Goal: Task Accomplishment & Management: Manage account settings

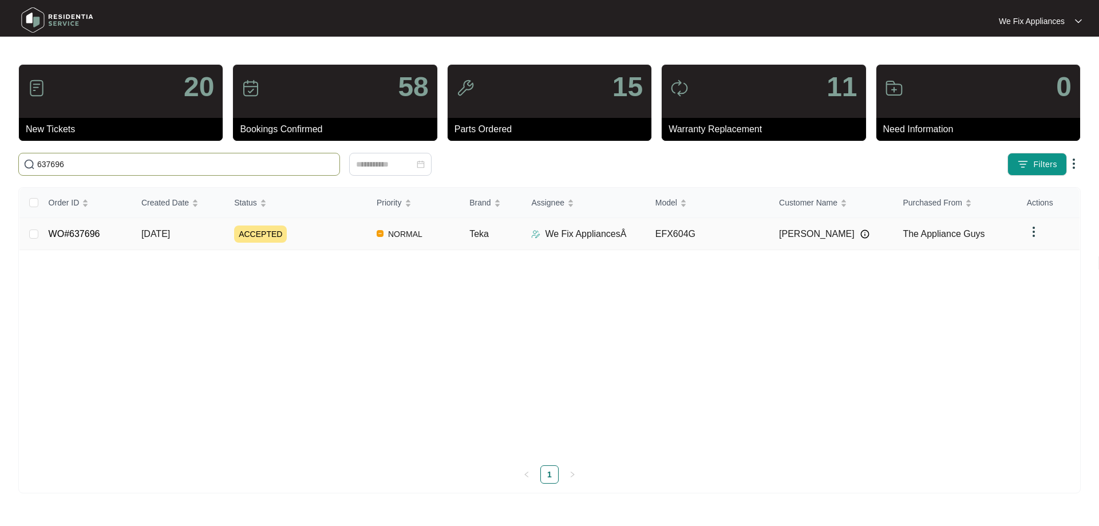
type input "637696"
click at [76, 234] on link "WO#637696" at bounding box center [75, 234] width 52 height 10
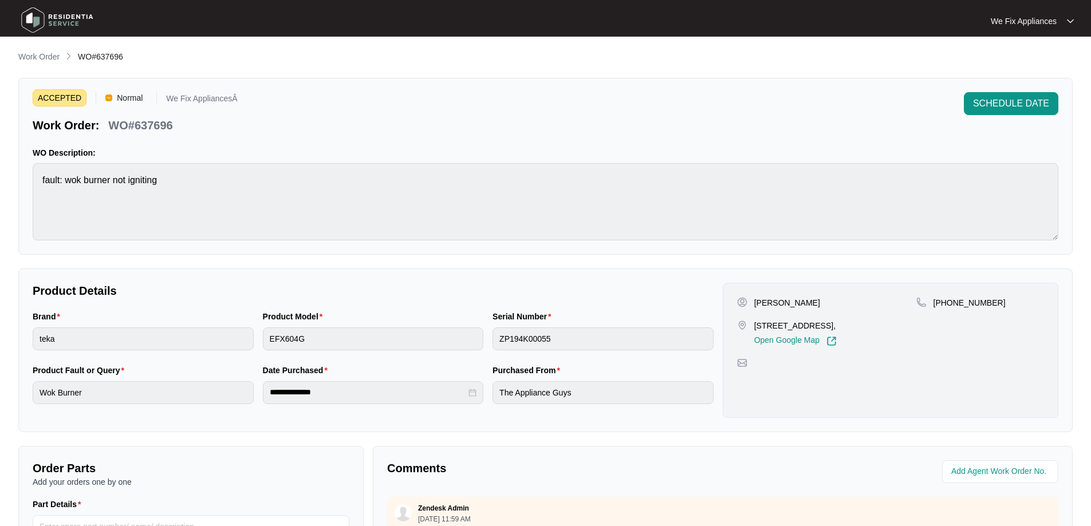
click at [61, 16] on img at bounding box center [57, 20] width 80 height 34
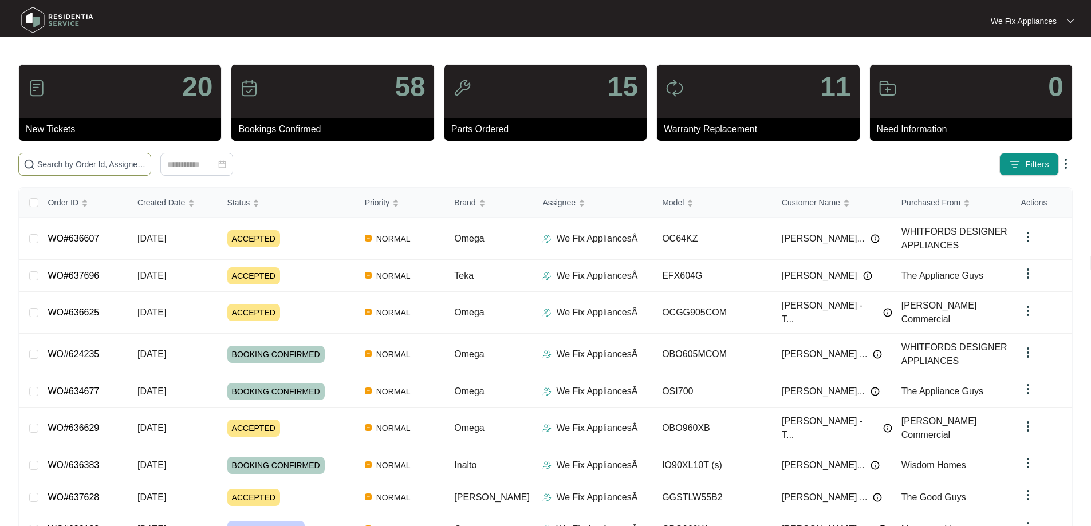
paste input "637696"
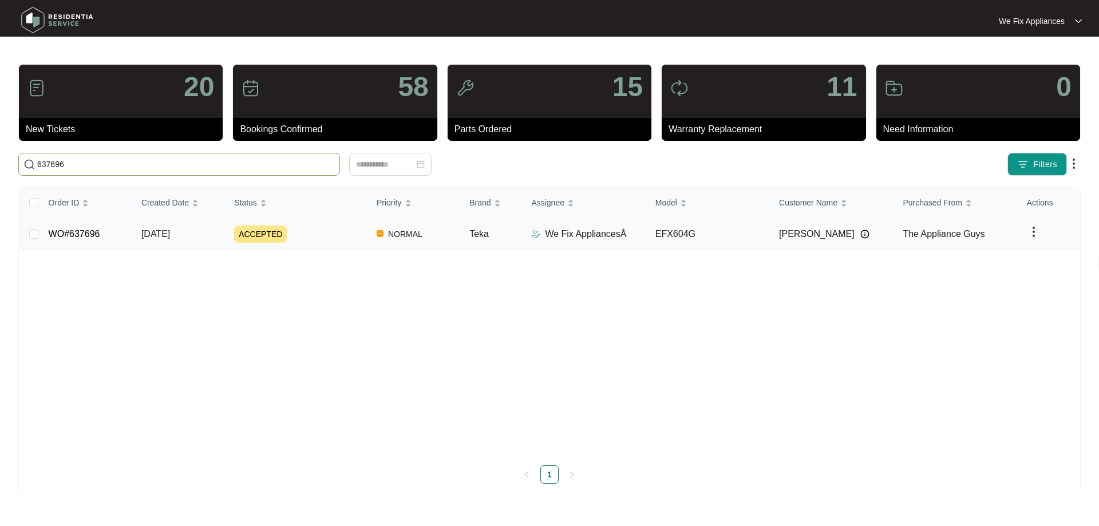
type input "637696"
click at [100, 232] on td "WO#637696" at bounding box center [86, 234] width 93 height 32
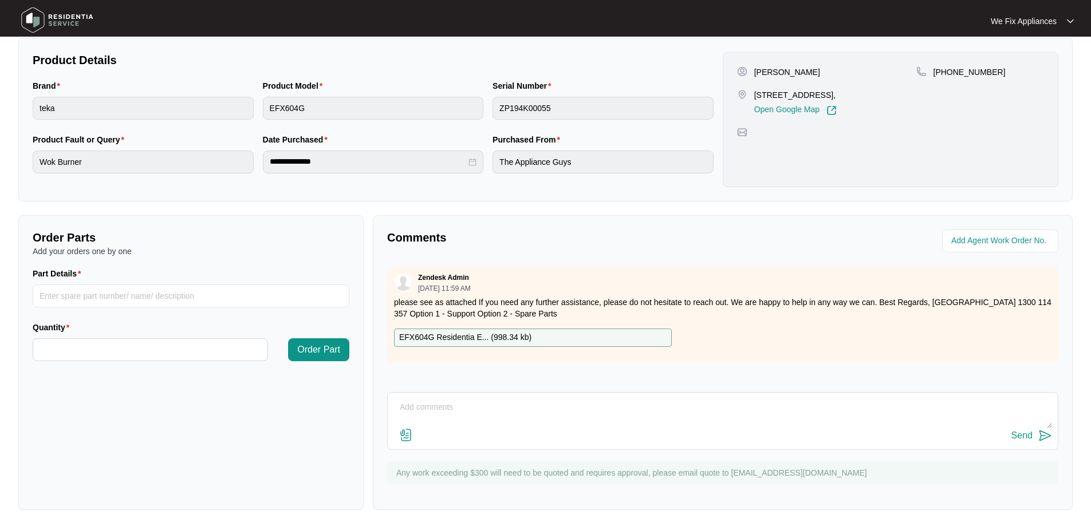
scroll to position [234, 0]
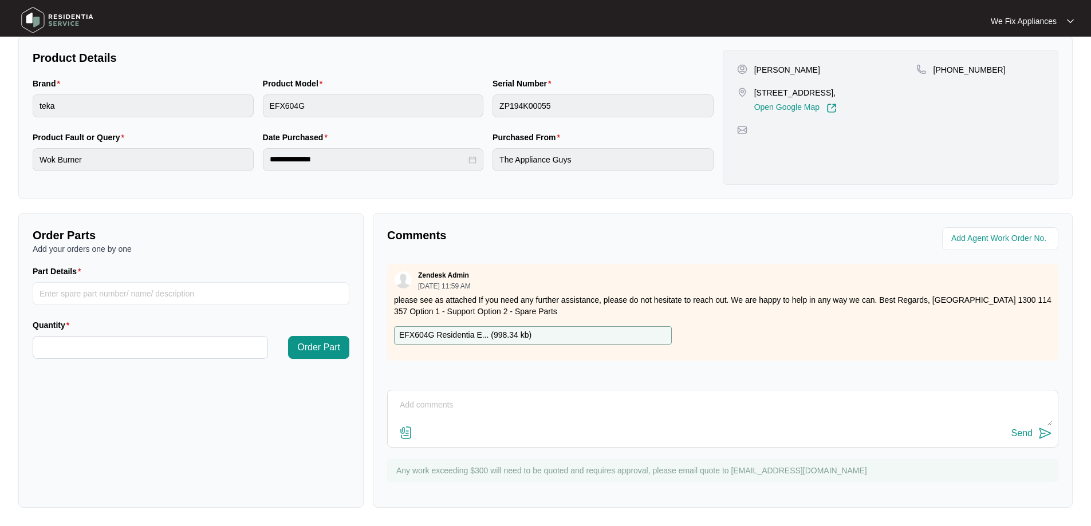
click at [484, 406] on textarea at bounding box center [722, 411] width 659 height 30
type textarea "Hi team, just fyi- tenant advised not there during the week, said she will tell…"
click at [1022, 428] on div "Send" at bounding box center [1021, 433] width 21 height 10
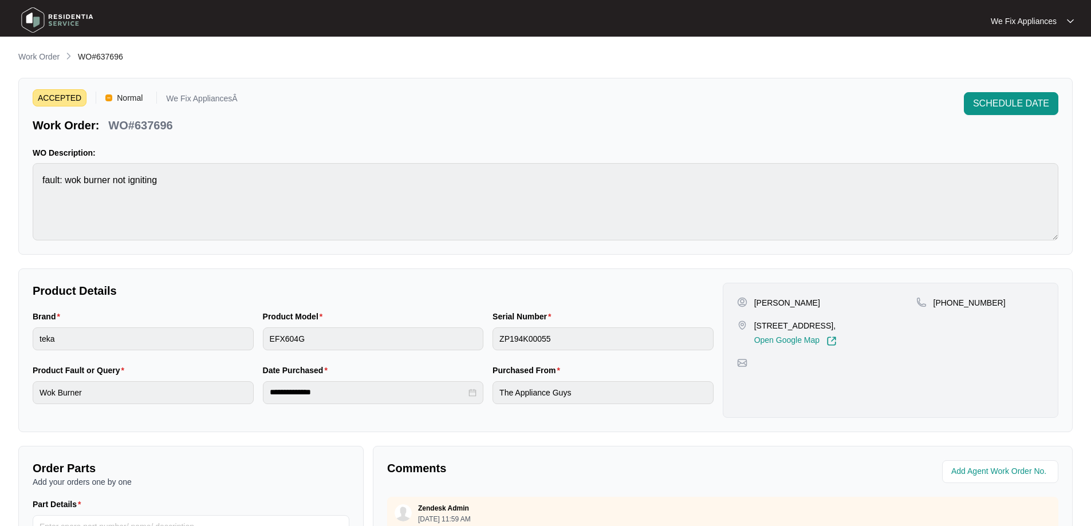
click at [46, 13] on img at bounding box center [57, 20] width 80 height 34
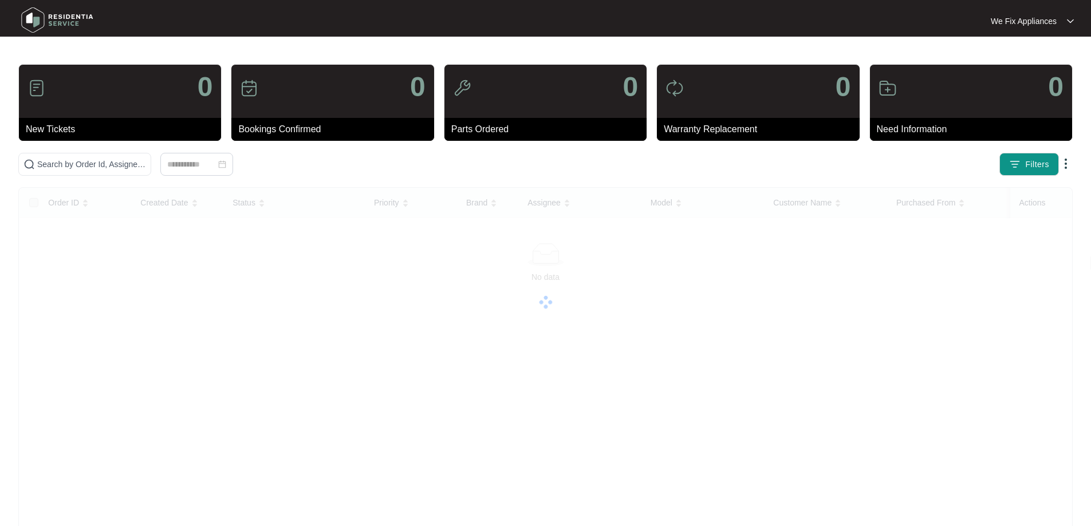
click at [51, 25] on img at bounding box center [57, 20] width 80 height 34
drag, startPoint x: 82, startPoint y: 167, endPoint x: 97, endPoint y: 165, distance: 14.9
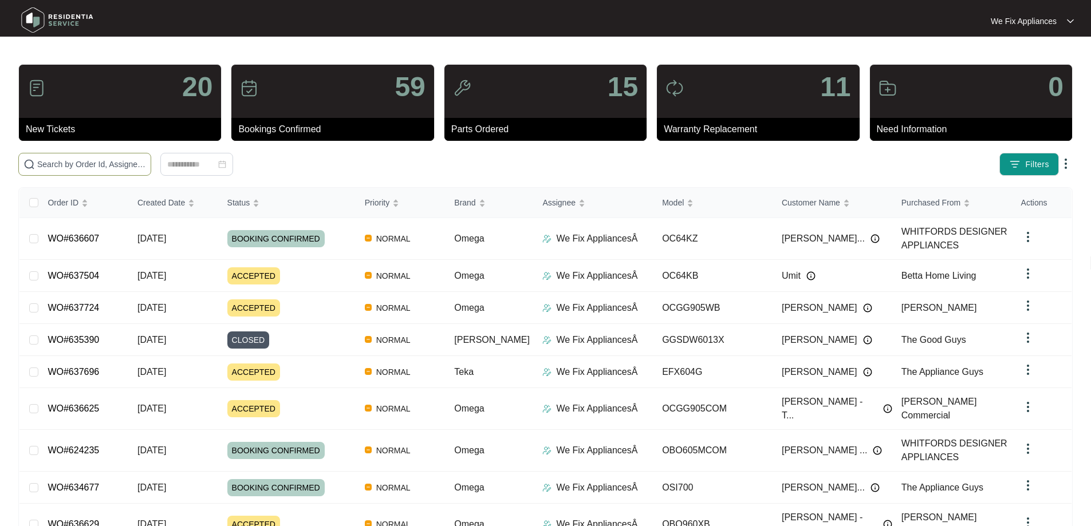
paste input "637724"
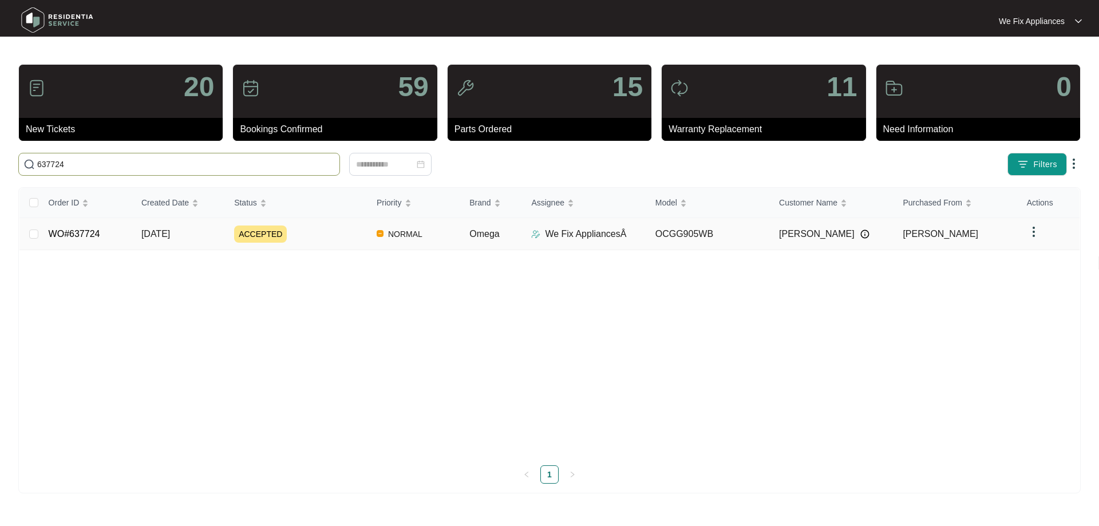
type input "637724"
click at [87, 230] on link "WO#637724" at bounding box center [75, 234] width 52 height 10
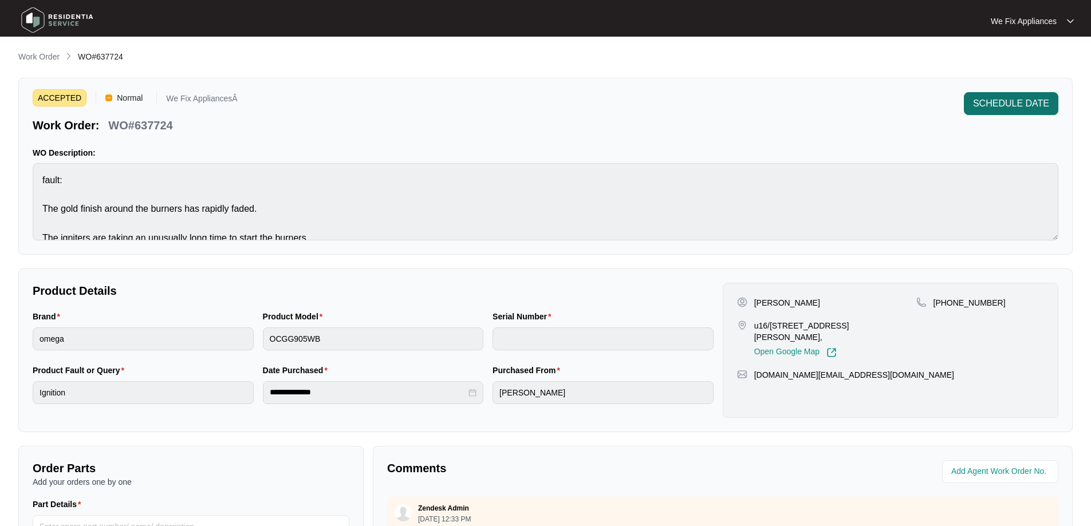
click at [1029, 111] on button "SCHEDULE DATE" at bounding box center [1011, 103] width 94 height 23
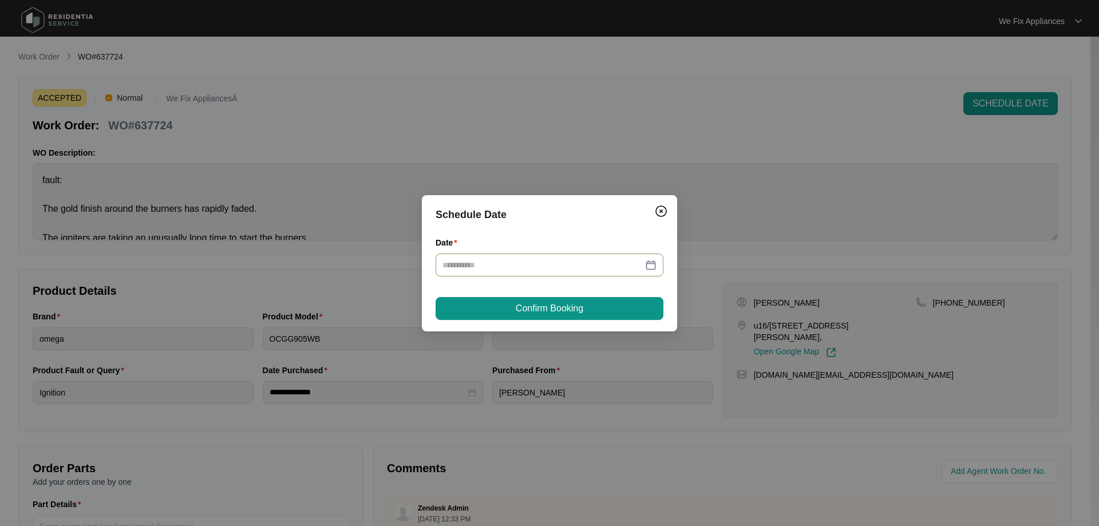
click at [533, 259] on input "Date" at bounding box center [543, 265] width 200 height 13
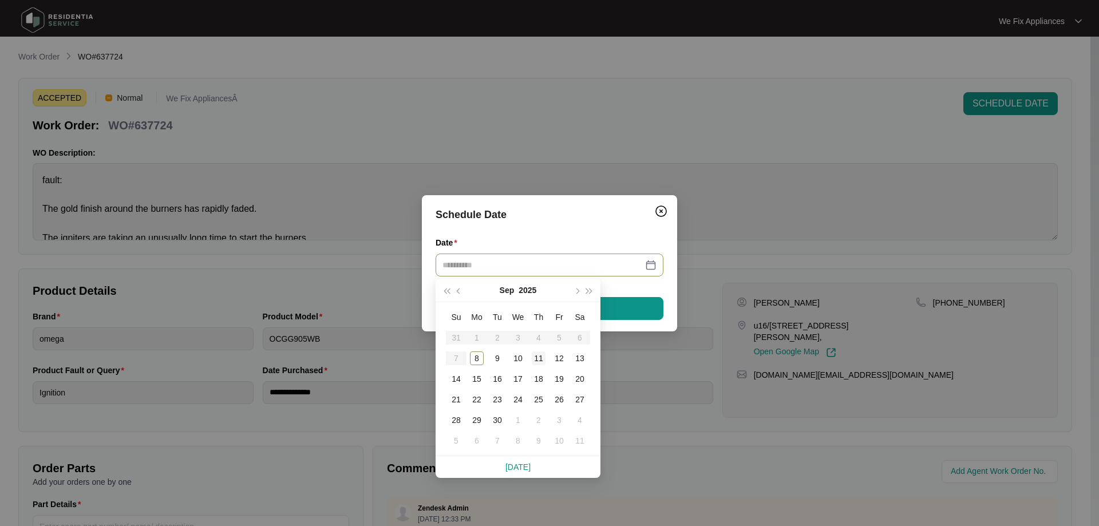
type input "**********"
click at [541, 355] on div "11" at bounding box center [539, 359] width 14 height 14
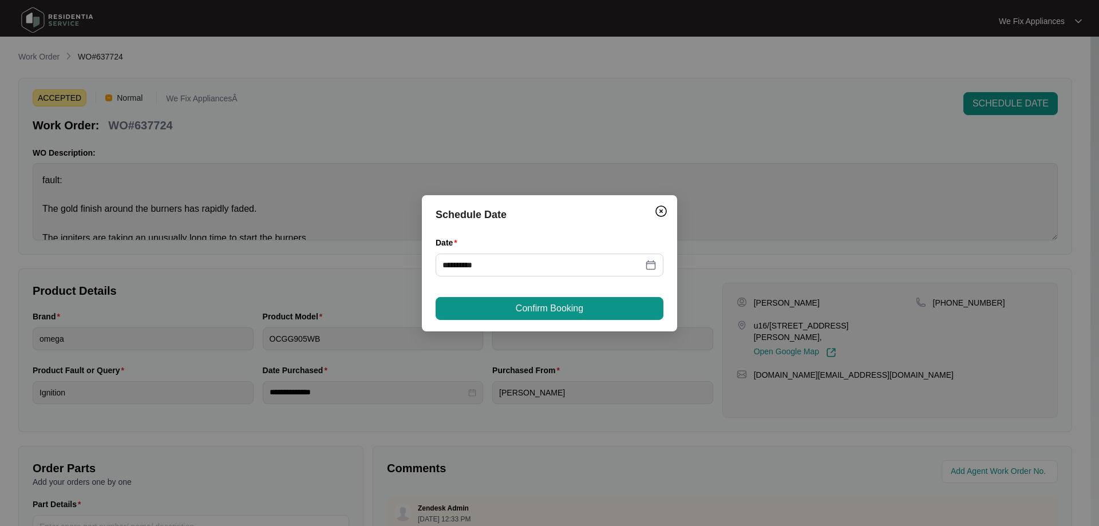
click at [542, 309] on span "Confirm Booking" at bounding box center [550, 309] width 68 height 14
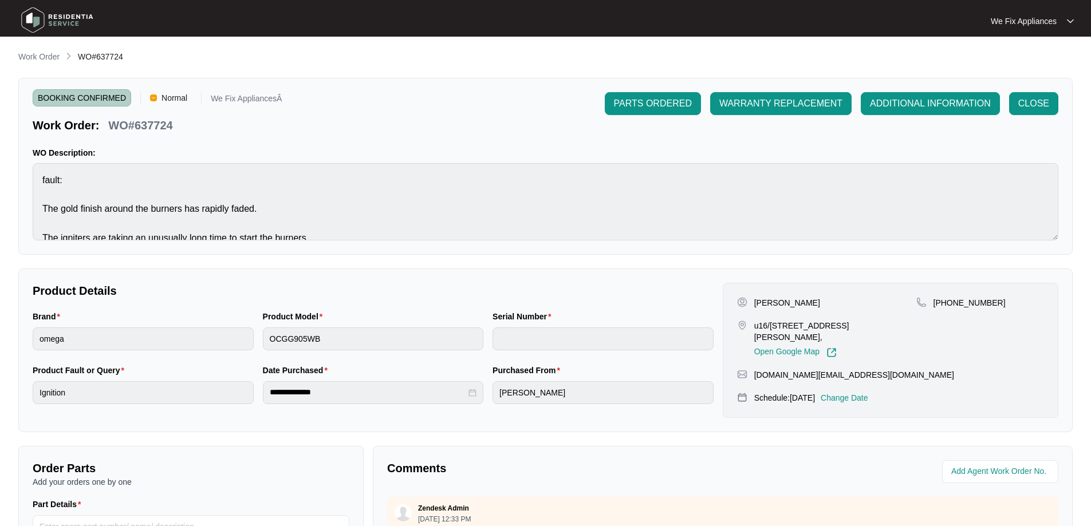
click at [64, 23] on img at bounding box center [57, 20] width 80 height 34
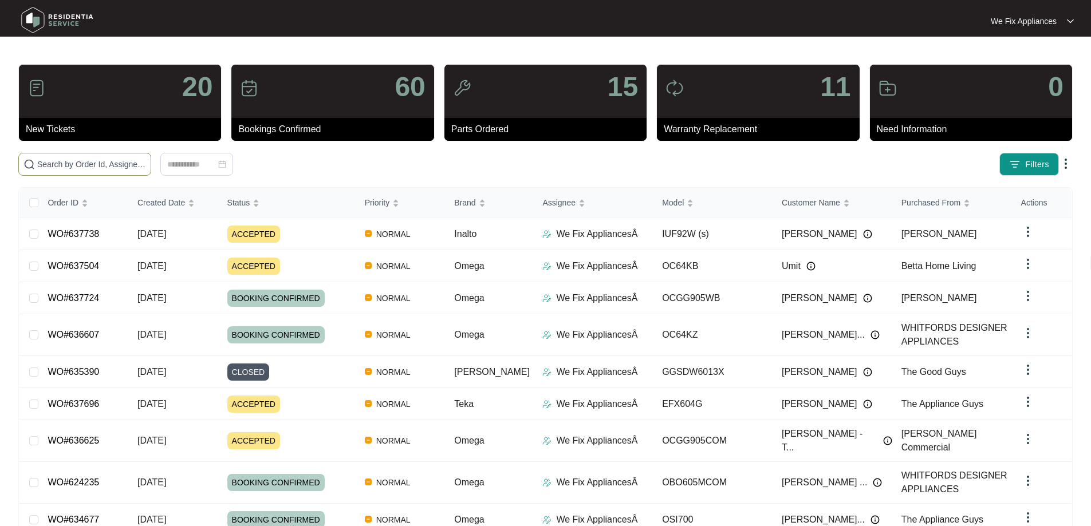
paste input "637738"
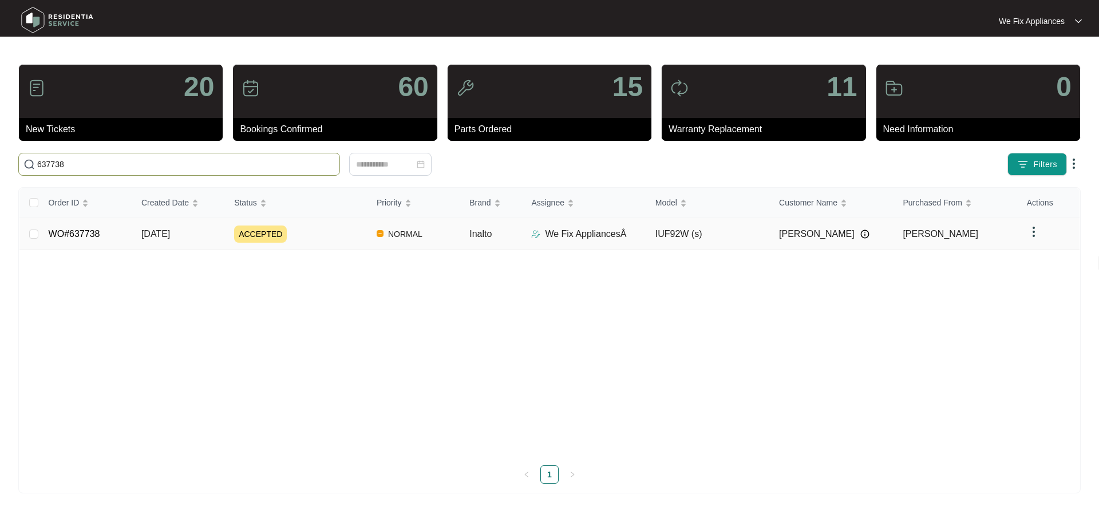
type input "637738"
click at [82, 234] on link "WO#637738" at bounding box center [75, 234] width 52 height 10
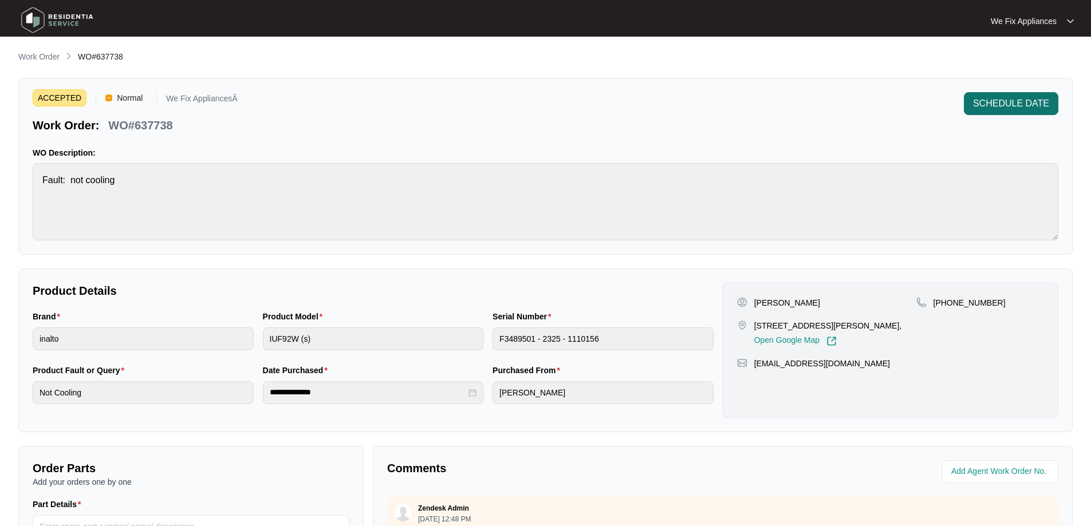
click at [1008, 107] on span "SCHEDULE DATE" at bounding box center [1011, 104] width 76 height 14
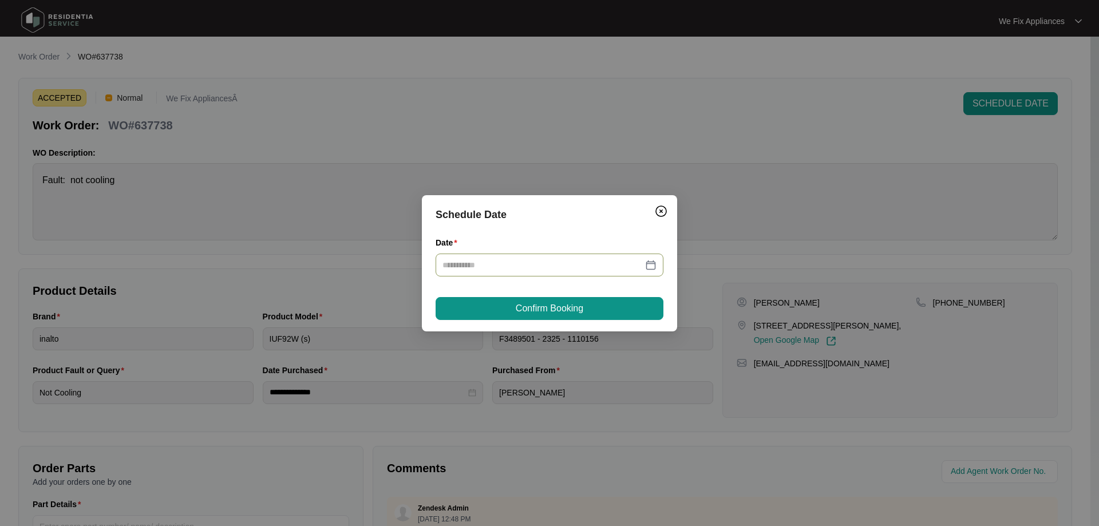
click at [474, 265] on input "Date" at bounding box center [543, 265] width 200 height 13
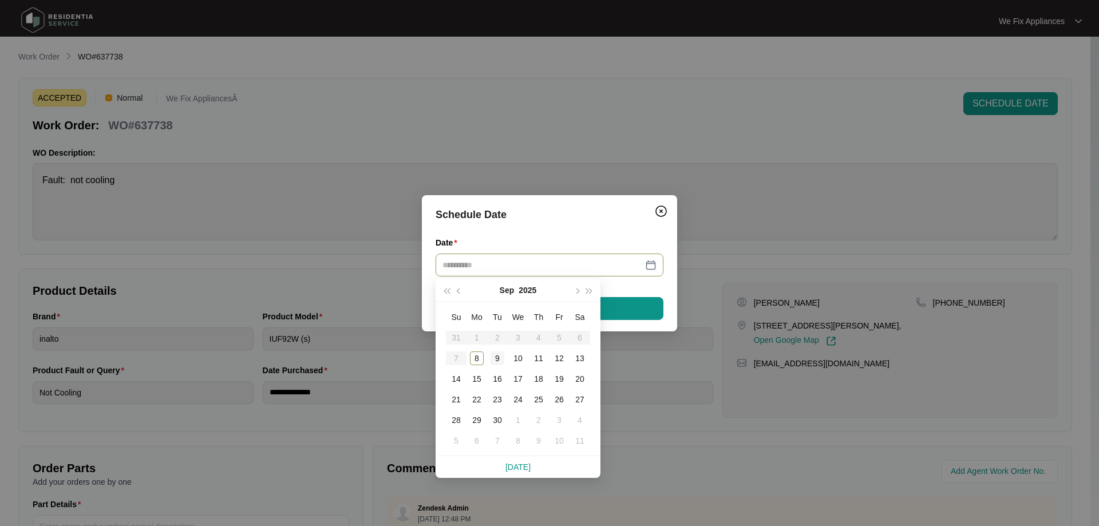
type input "**********"
click at [490, 360] on td "9" at bounding box center [497, 358] width 21 height 21
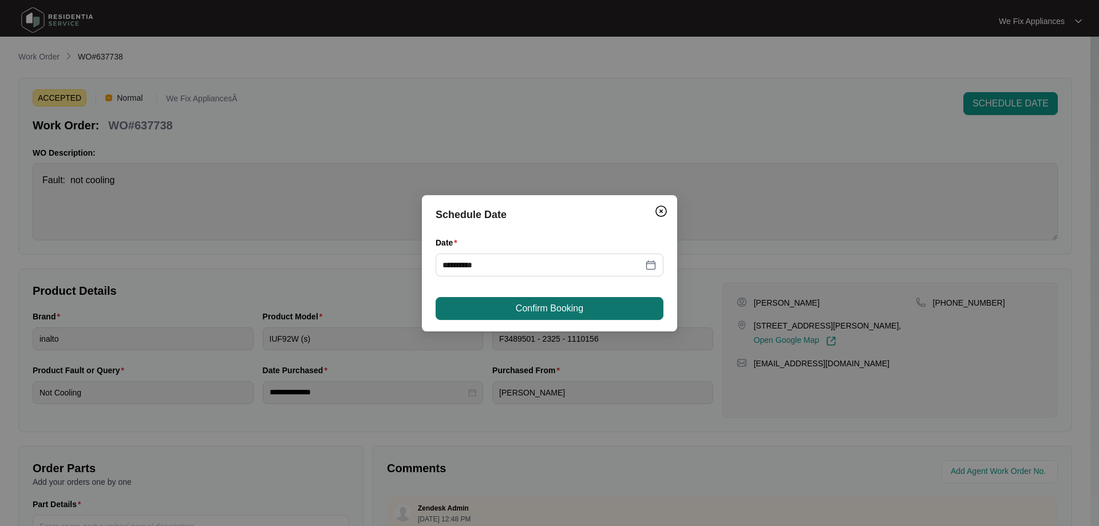
click at [563, 310] on span "Confirm Booking" at bounding box center [550, 309] width 68 height 14
